Goal: Task Accomplishment & Management: Manage account settings

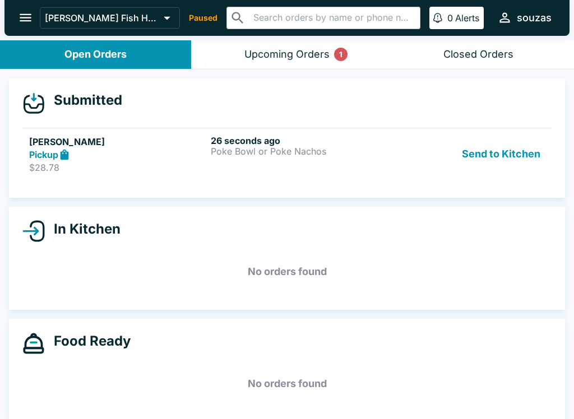
scroll to position [2, 0]
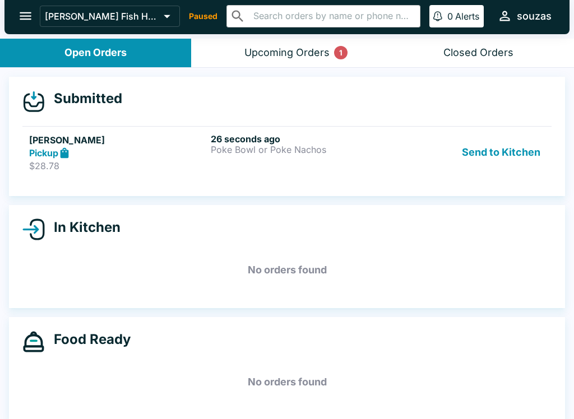
click at [249, 48] on div "Upcoming Orders 1" at bounding box center [286, 53] width 85 height 13
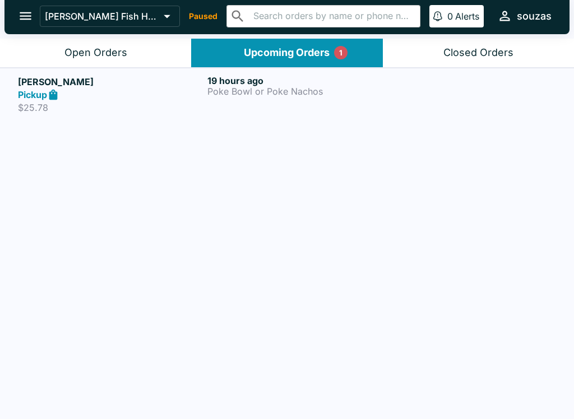
click at [60, 52] on button "Open Orders" at bounding box center [95, 53] width 191 height 29
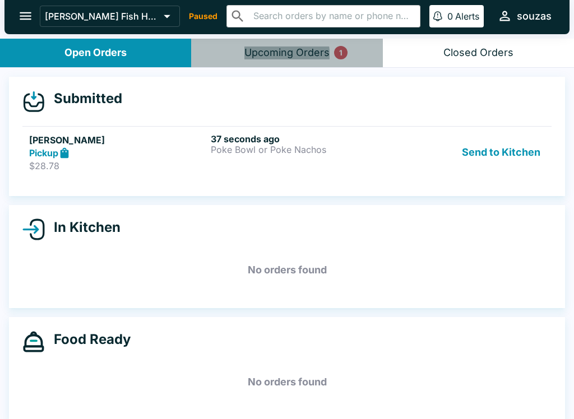
click at [244, 60] on button "Upcoming Orders 1" at bounding box center [286, 53] width 191 height 29
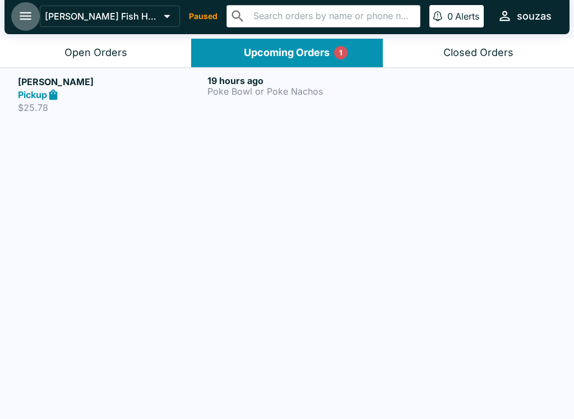
click at [24, 28] on button "open drawer" at bounding box center [25, 16] width 29 height 29
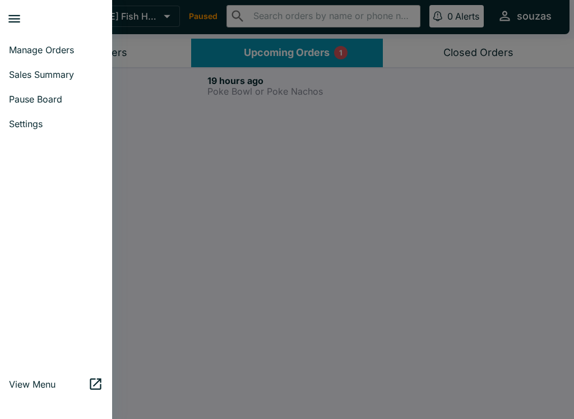
click at [164, 196] on div at bounding box center [287, 209] width 574 height 419
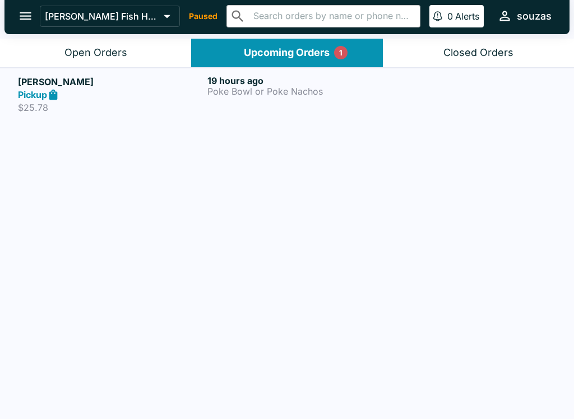
click at [86, 56] on div "Open Orders" at bounding box center [95, 53] width 63 height 13
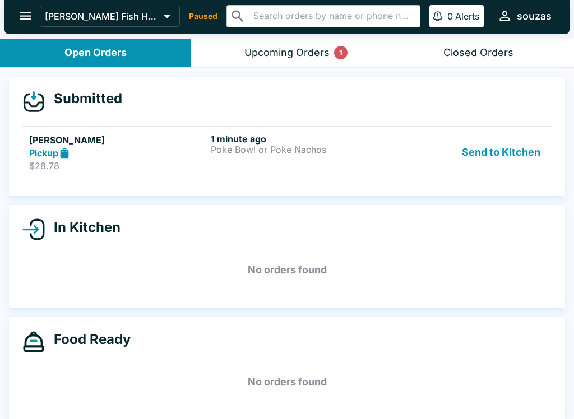
click at [269, 54] on div "Upcoming Orders 1" at bounding box center [286, 53] width 85 height 13
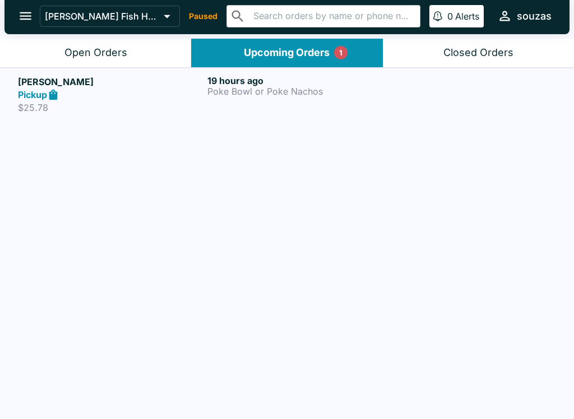
click at [45, 84] on h5 "[PERSON_NAME]" at bounding box center [110, 81] width 185 height 13
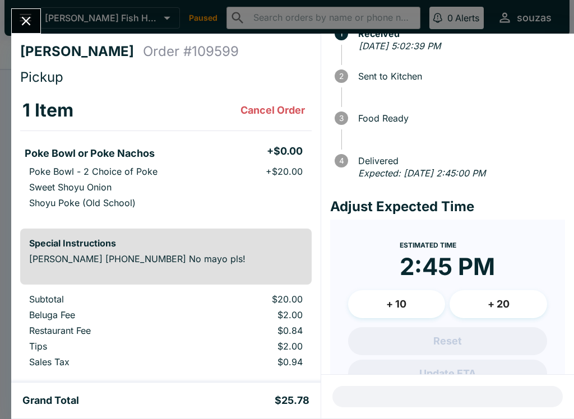
click at [36, 8] on div "[PERSON_NAME] Order # 109599 Pickup 1 Item Cancel Order Poke Bowl or Poke Nacho…" at bounding box center [287, 209] width 574 height 419
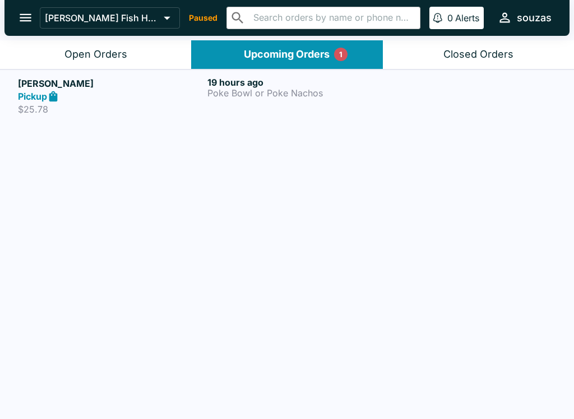
click at [77, 52] on div "Open Orders" at bounding box center [95, 54] width 63 height 13
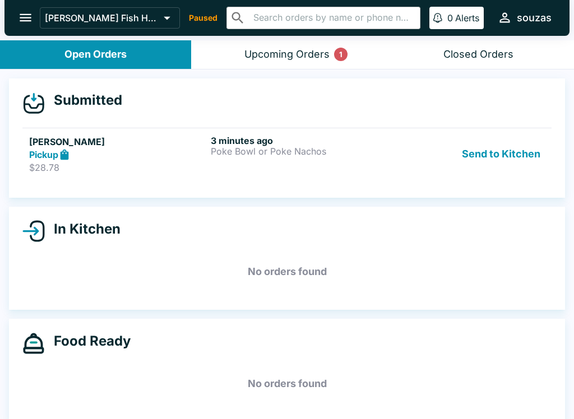
click at [128, 153] on div "Pickup" at bounding box center [117, 155] width 177 height 13
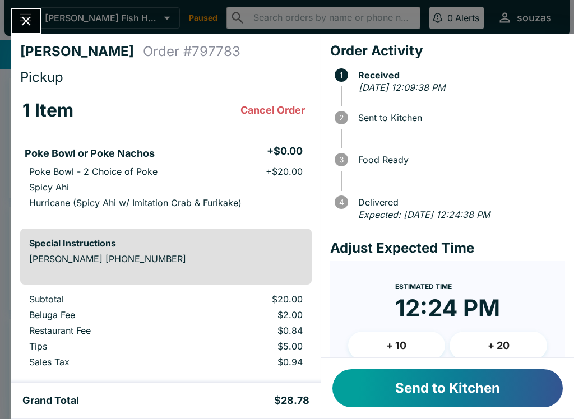
click at [442, 389] on button "Send to Kitchen" at bounding box center [448, 389] width 230 height 38
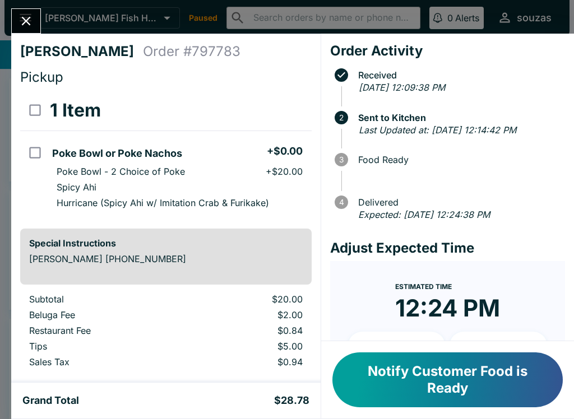
click at [407, 371] on button "Notify Customer Food is Ready" at bounding box center [448, 380] width 230 height 55
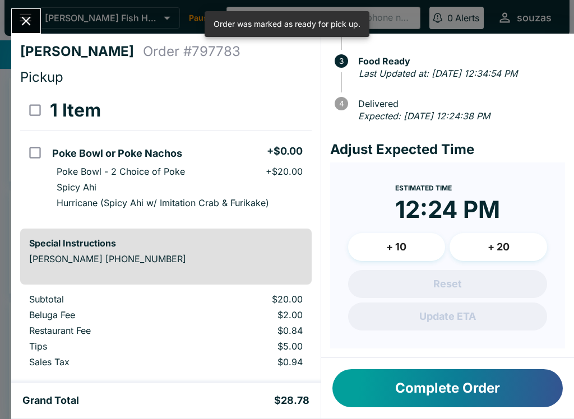
scroll to position [111, 0]
click at [41, 144] on input "orders table" at bounding box center [34, 152] width 25 height 25
checkbox input "true"
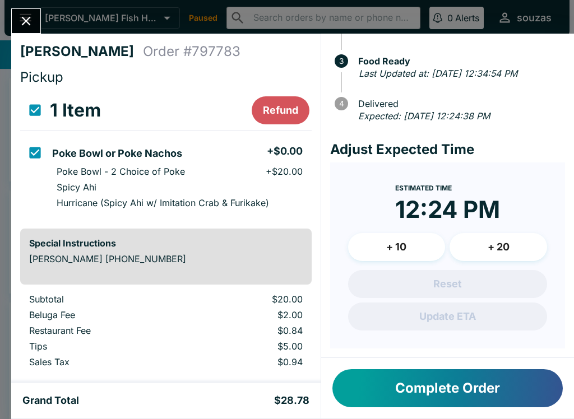
click at [43, 153] on input "orders table" at bounding box center [34, 152] width 25 height 25
checkbox input "false"
click at [468, 382] on button "Complete Order" at bounding box center [448, 389] width 230 height 38
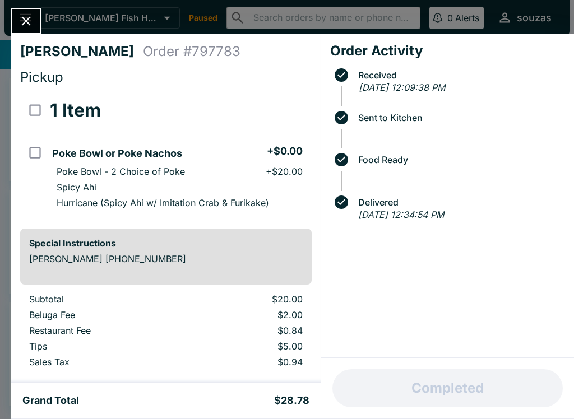
scroll to position [0, 0]
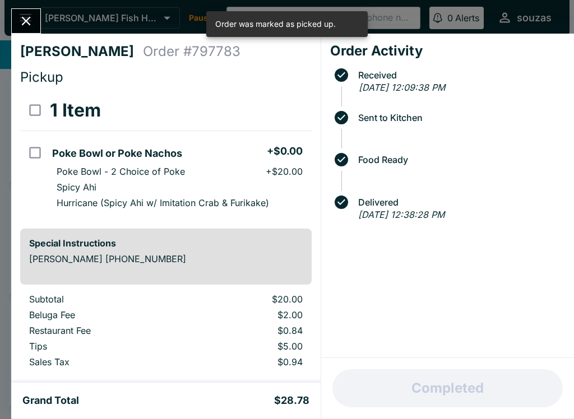
click at [21, 23] on icon "Close" at bounding box center [26, 20] width 15 height 15
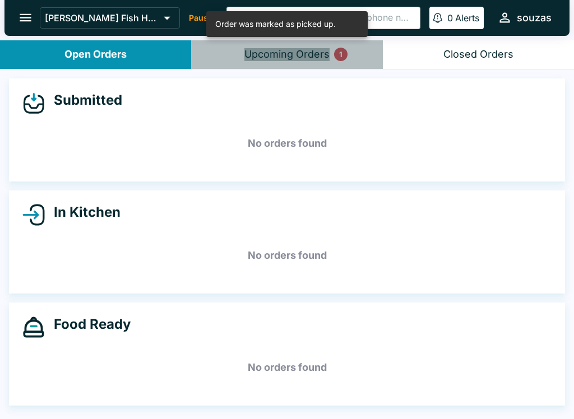
click at [306, 52] on div "Upcoming Orders 1" at bounding box center [286, 54] width 85 height 13
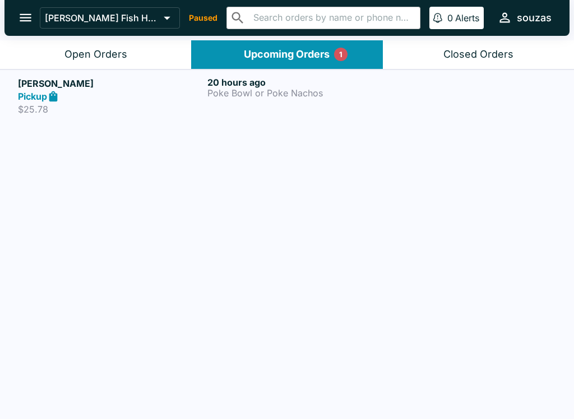
click at [512, 91] on div at bounding box center [477, 96] width 159 height 39
